Goal: Use online tool/utility

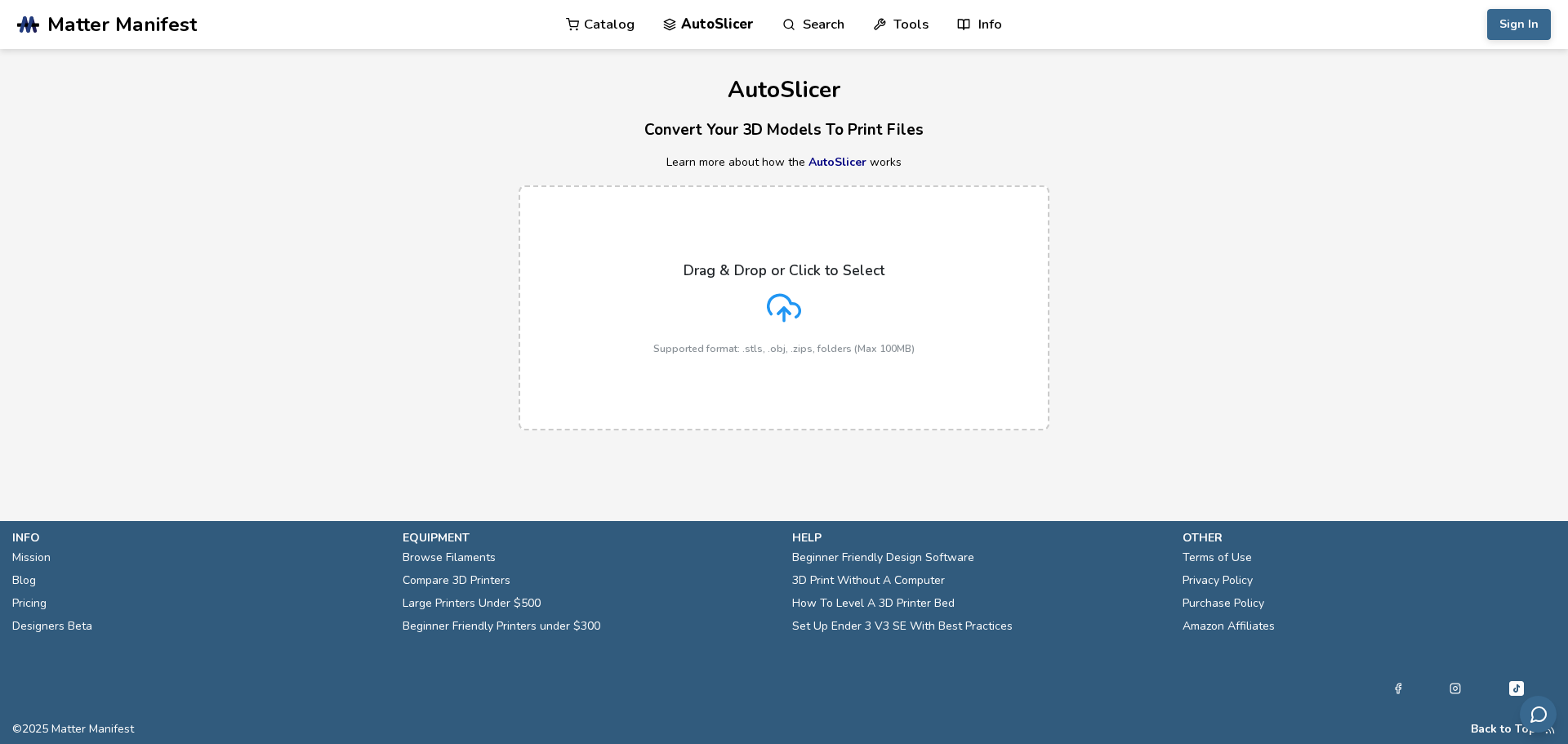
click at [782, 298] on icon at bounding box center [784, 307] width 34 height 34
click at [0, 0] on input "Drag & Drop or Click to Select Supported format: .stls, .obj, .zips, folders (M…" at bounding box center [0, 0] width 0 height 0
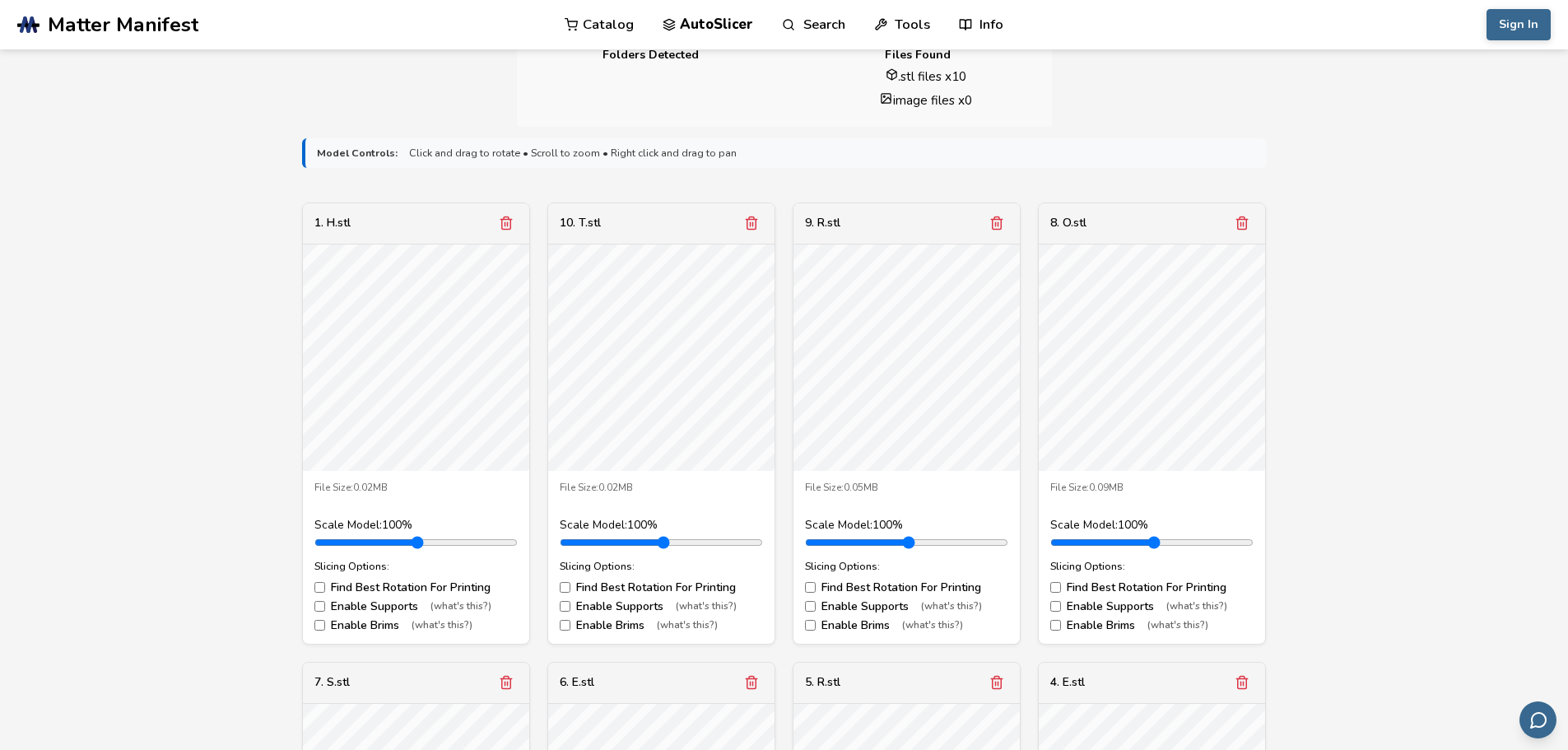
scroll to position [494, 0]
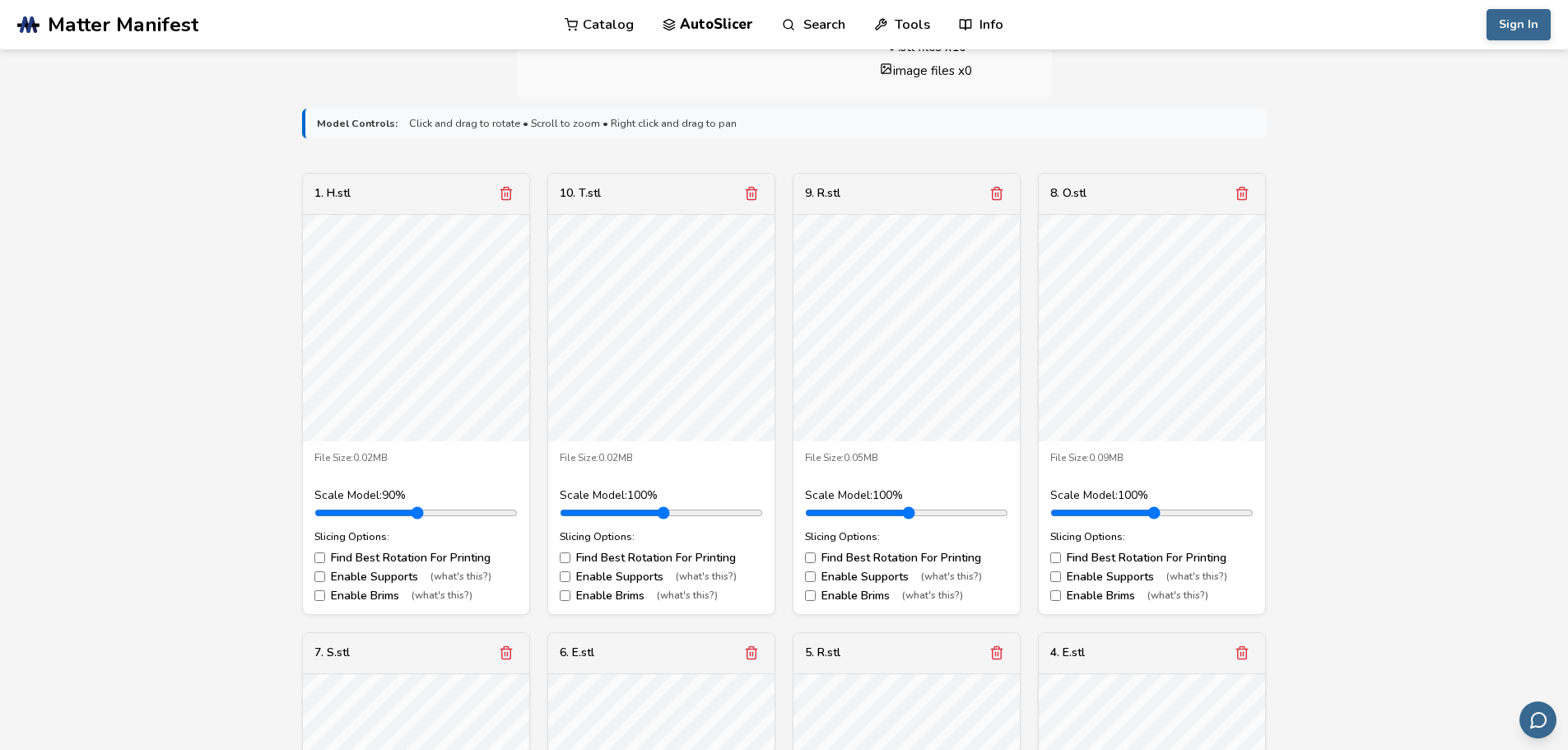
type input "***"
click at [350, 519] on input "range" at bounding box center [416, 513] width 203 height 13
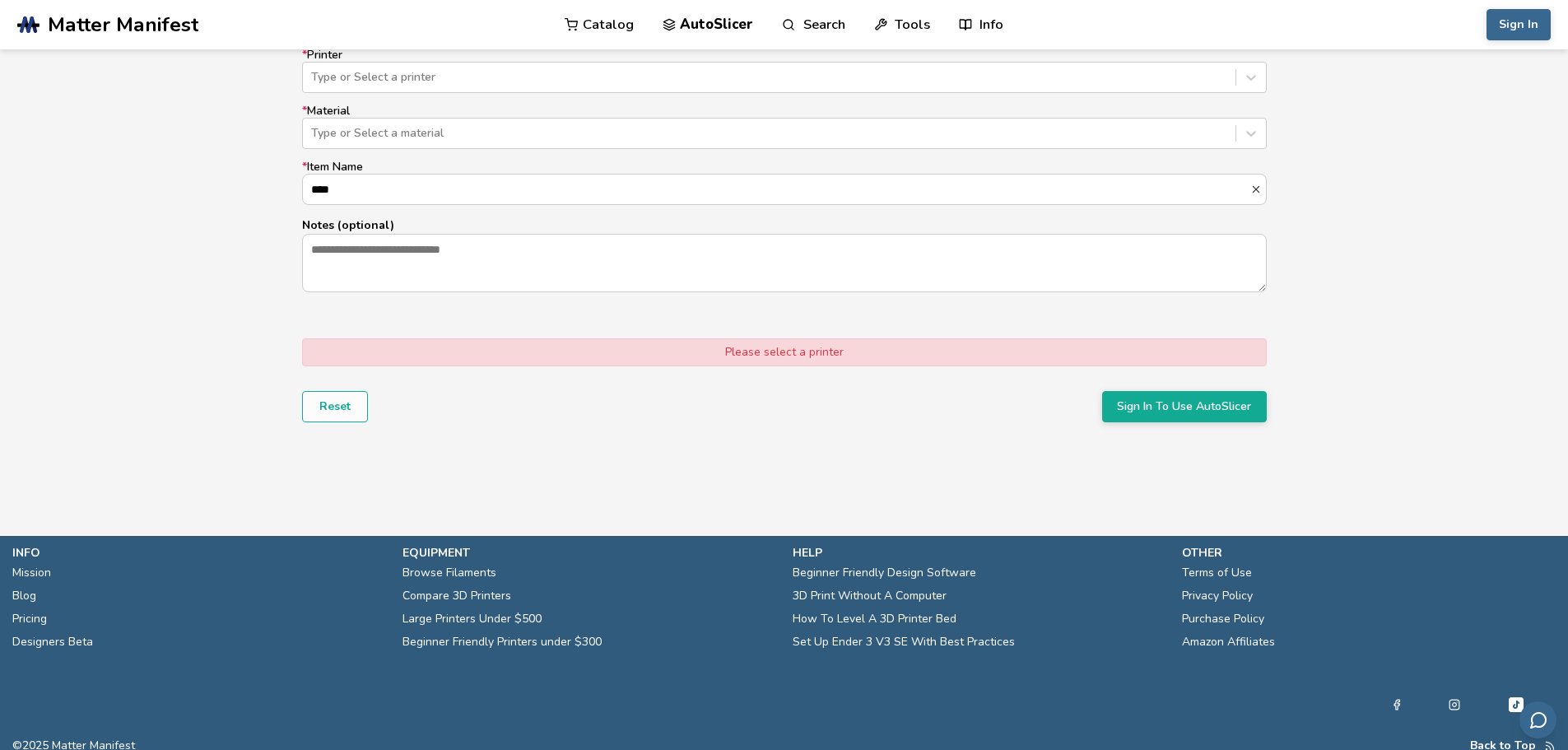
scroll to position [2013, 0]
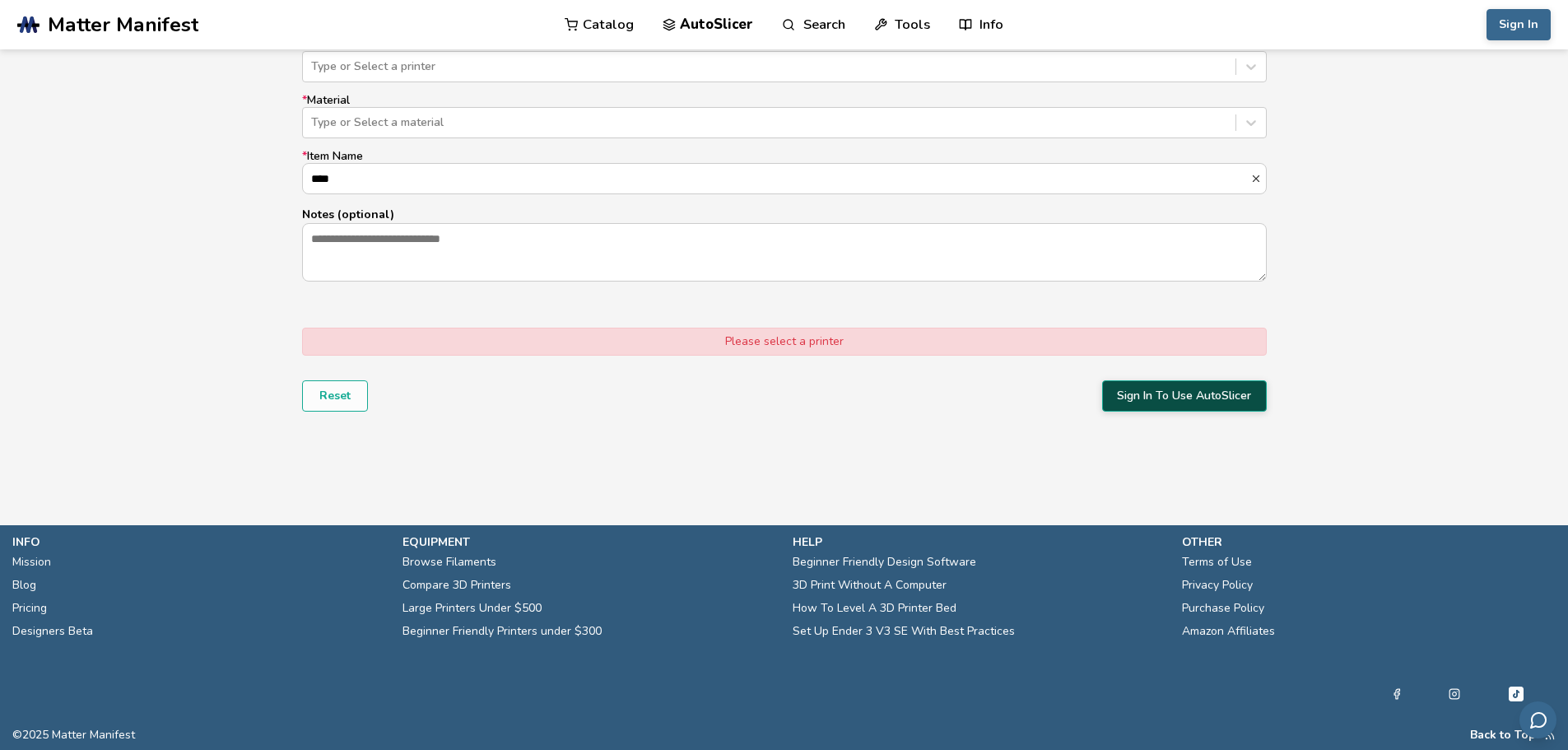
click at [1145, 401] on button "Sign In To Use AutoSlicer" at bounding box center [1184, 395] width 164 height 31
